Goal: Entertainment & Leisure: Consume media (video, audio)

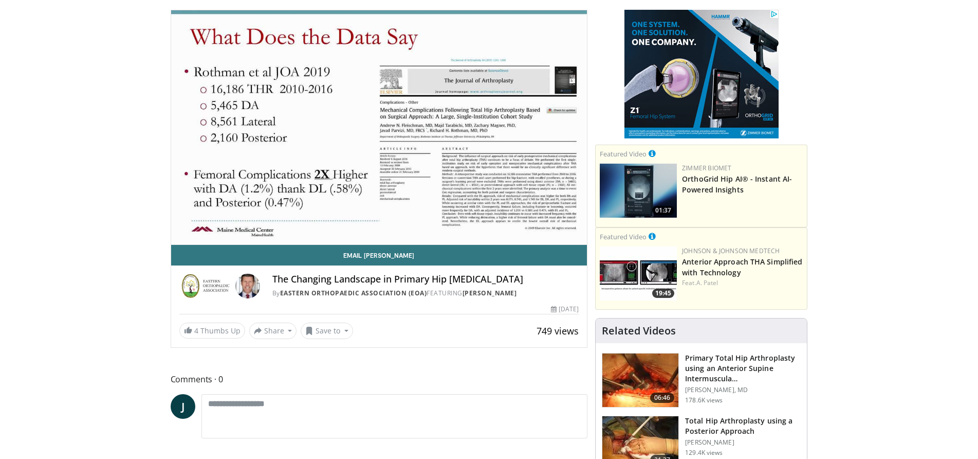
scroll to position [51, 0]
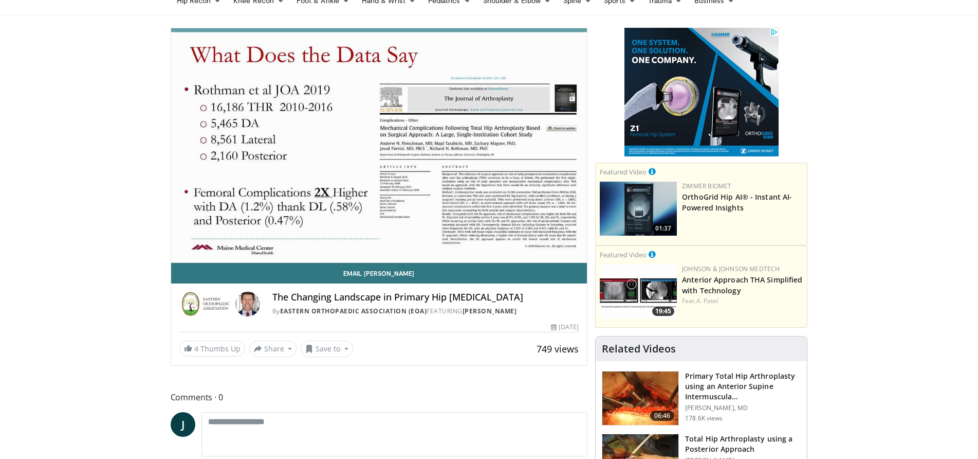
drag, startPoint x: 502, startPoint y: 418, endPoint x: 450, endPoint y: 390, distance: 58.4
click at [450, 390] on span "Comments 0" at bounding box center [379, 396] width 417 height 13
